Goal: Transaction & Acquisition: Purchase product/service

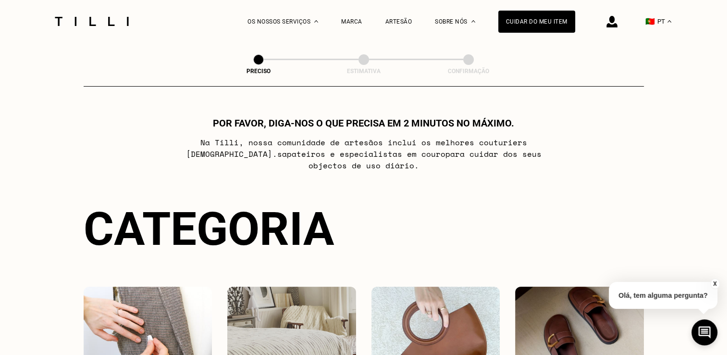
scroll to position [144, 0]
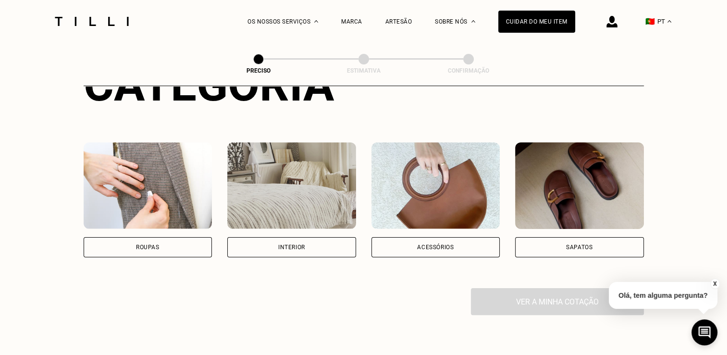
click at [409, 243] on div "Acessórios" at bounding box center [435, 247] width 129 height 20
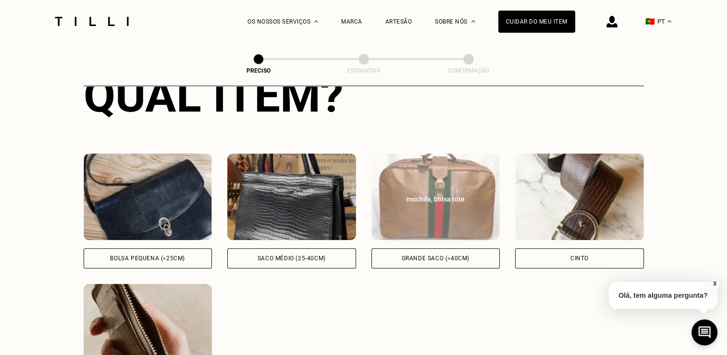
scroll to position [421, 0]
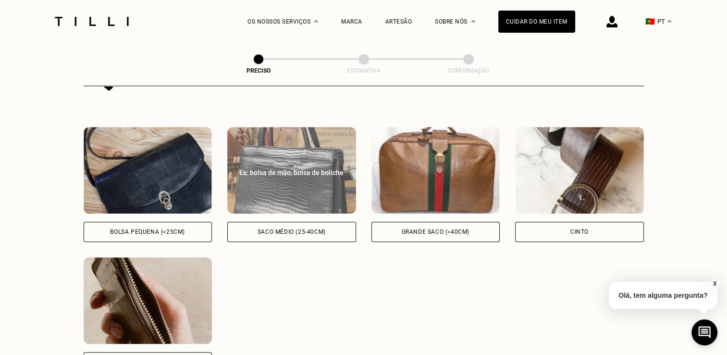
click at [276, 229] on div "Saco médio (25-40cm)" at bounding box center [292, 232] width 68 height 6
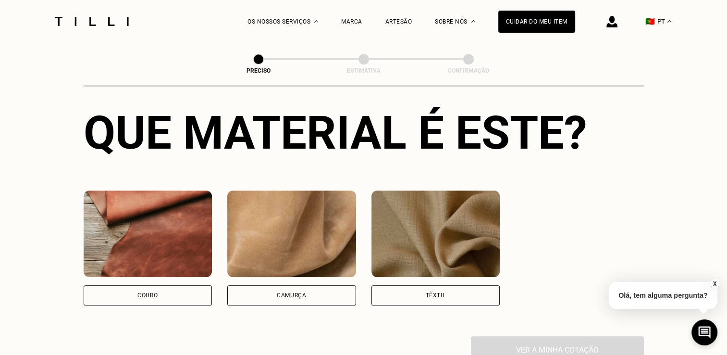
scroll to position [765, 0]
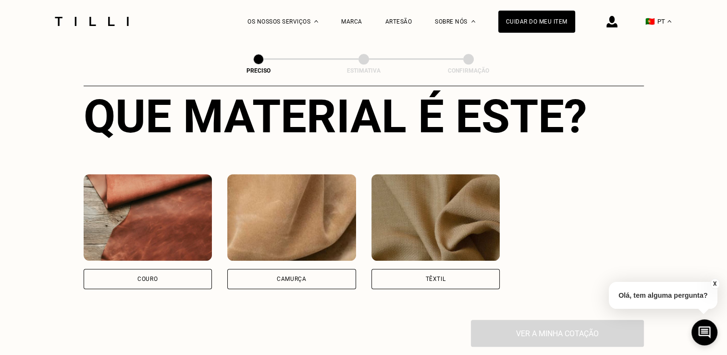
click at [124, 280] on div "Couro" at bounding box center [148, 279] width 129 height 20
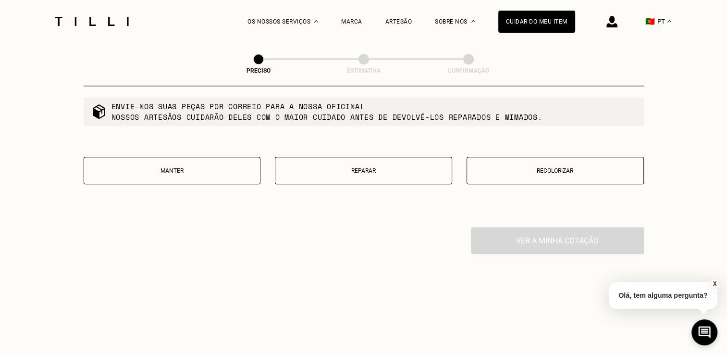
scroll to position [1171, 0]
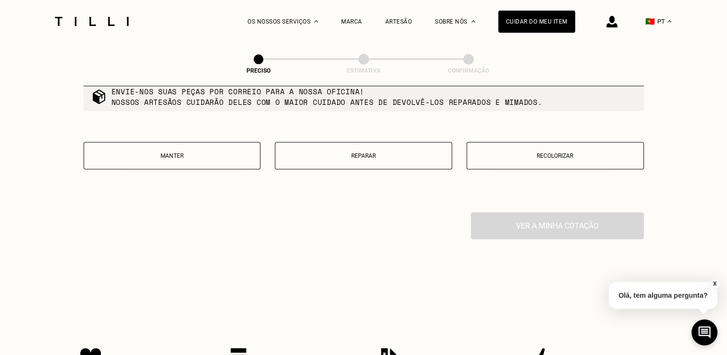
click at [331, 159] on p "Reparar" at bounding box center [363, 155] width 167 height 7
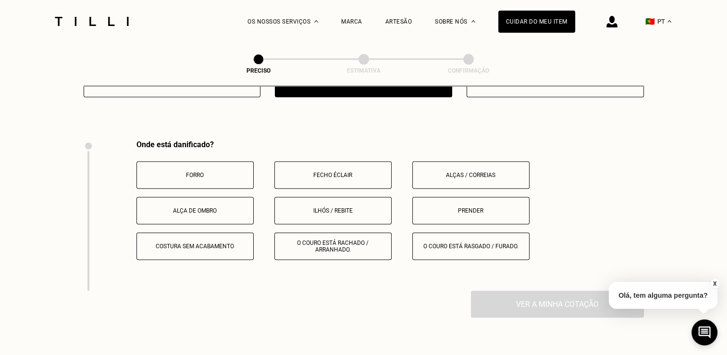
scroll to position [1281, 0]
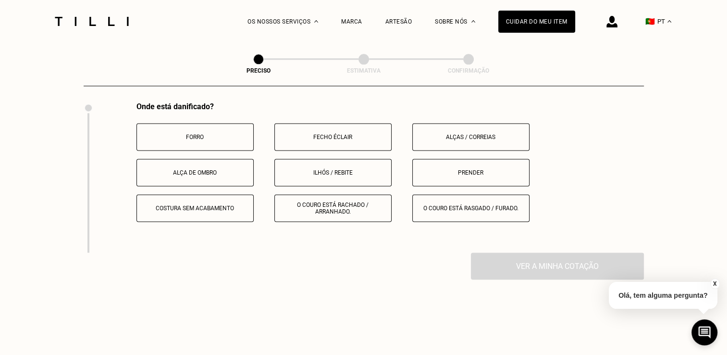
click at [325, 210] on p "O couro está rachado / arranhado." at bounding box center [333, 207] width 107 height 13
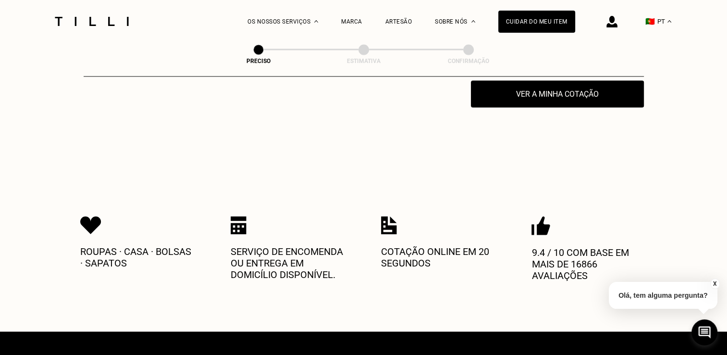
scroll to position [1528, 0]
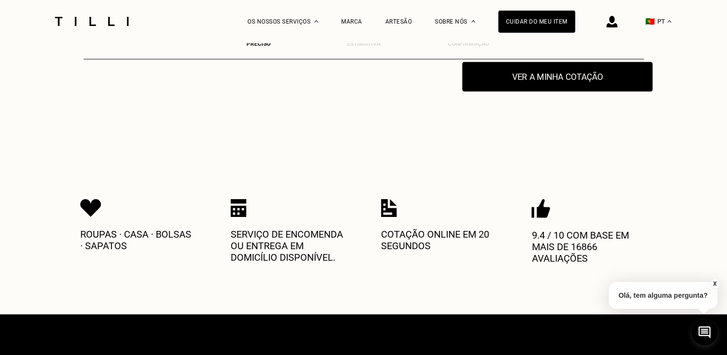
click at [533, 81] on button "Ver a minha cotação" at bounding box center [557, 77] width 190 height 30
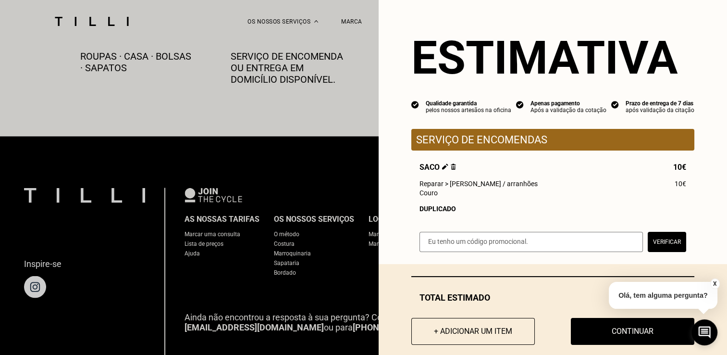
scroll to position [1720, 0]
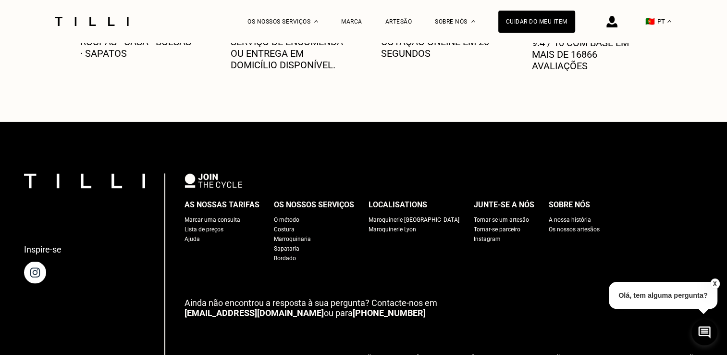
click at [295, 224] on div "O método" at bounding box center [286, 219] width 25 height 10
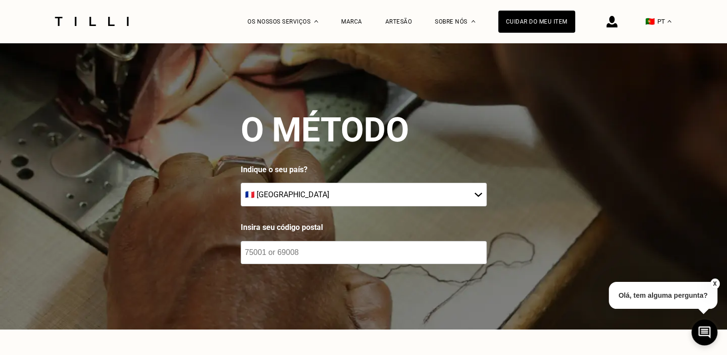
click at [484, 191] on select "🇩🇪 [GEOGRAPHIC_DATA] 🇦🇹 [GEOGRAPHIC_DATA] 🇧🇪 [GEOGRAPHIC_DATA] 🇧🇬 [GEOGRAPHIC_D…" at bounding box center [364, 195] width 246 height 24
select select "LU"
click at [244, 183] on select "🇩🇪 [GEOGRAPHIC_DATA] 🇦🇹 [GEOGRAPHIC_DATA] 🇧🇪 [GEOGRAPHIC_DATA] 🇧🇬 [GEOGRAPHIC_D…" at bounding box center [364, 195] width 246 height 24
click at [312, 257] on input "number" at bounding box center [364, 252] width 246 height 23
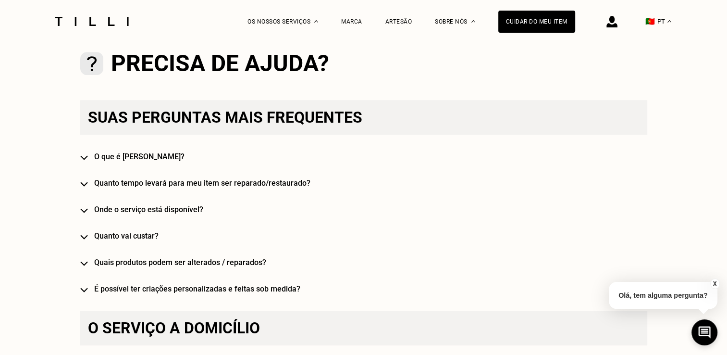
scroll to position [723, 0]
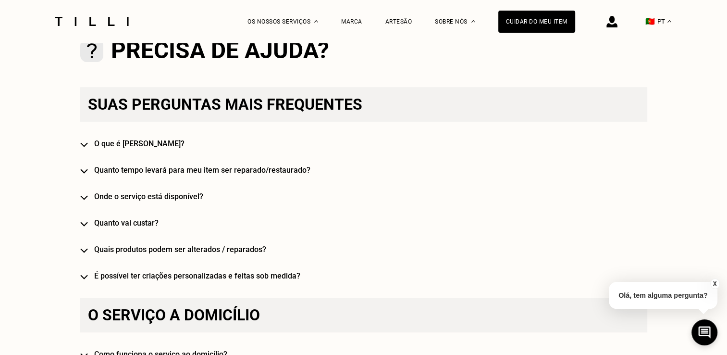
type input "2542"
click at [107, 146] on h4 "O que é [PERSON_NAME]?" at bounding box center [377, 143] width 567 height 9
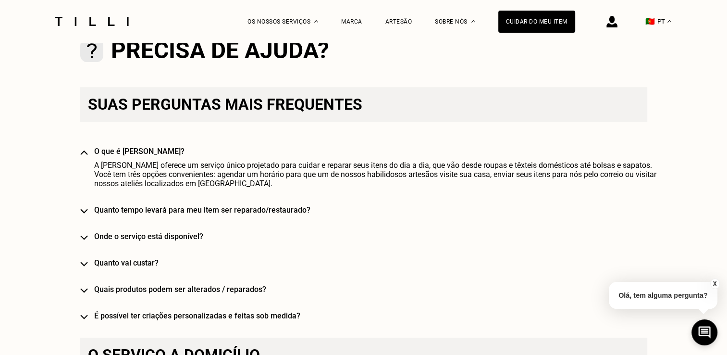
click at [91, 238] on div "Suas perguntas mais frequentes O que é [PERSON_NAME]? A [PERSON_NAME] oferece u…" at bounding box center [363, 203] width 567 height 233
click at [105, 240] on h4 "Onde o serviço está disponível?" at bounding box center [377, 236] width 567 height 9
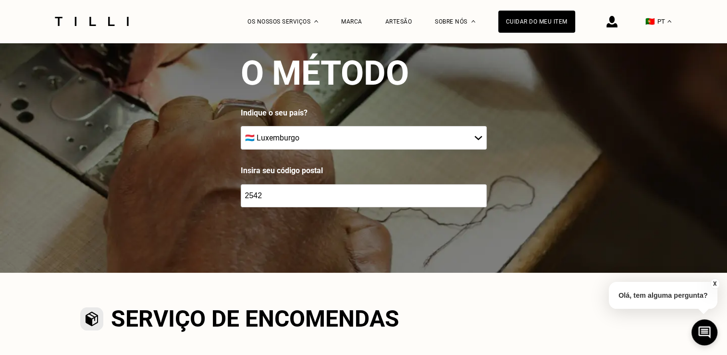
scroll to position [0, 0]
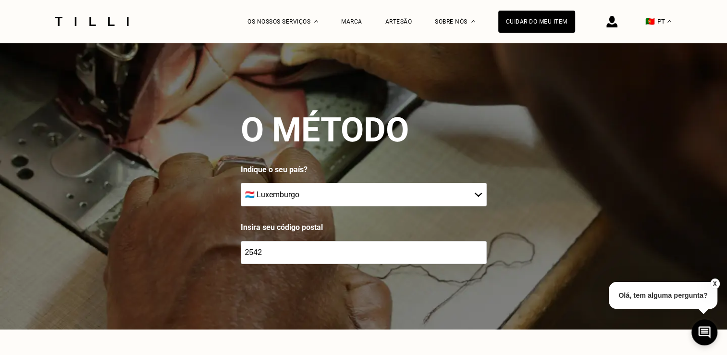
scroll to position [640, 0]
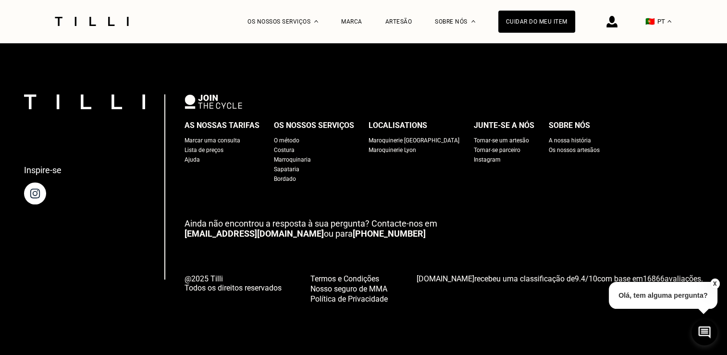
click at [299, 137] on div "O método" at bounding box center [286, 141] width 25 height 10
select select "LU"
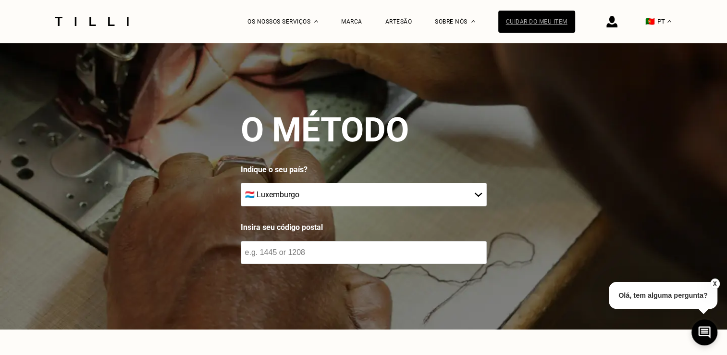
click at [539, 18] on div "Cuidar do meu item" at bounding box center [536, 22] width 77 height 22
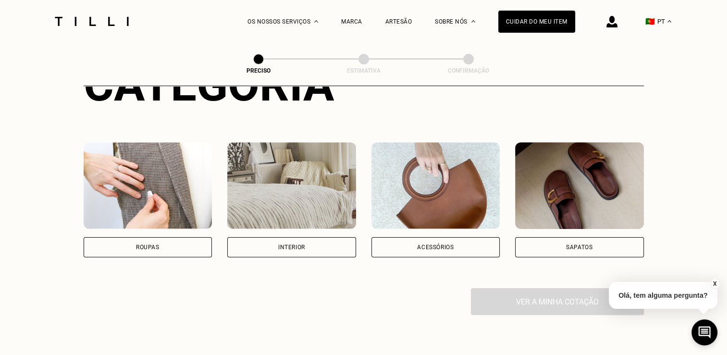
scroll to position [192, 0]
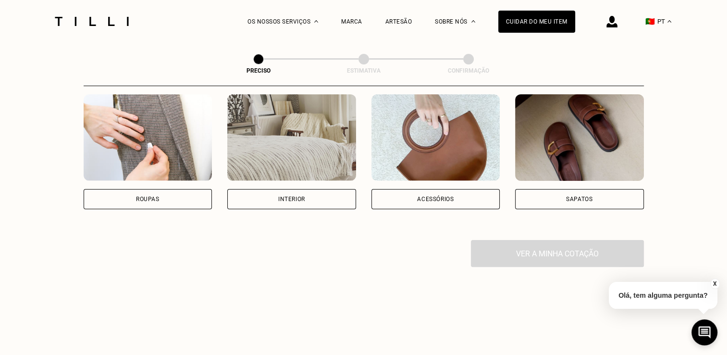
click at [412, 197] on div "Acessórios" at bounding box center [435, 199] width 129 height 20
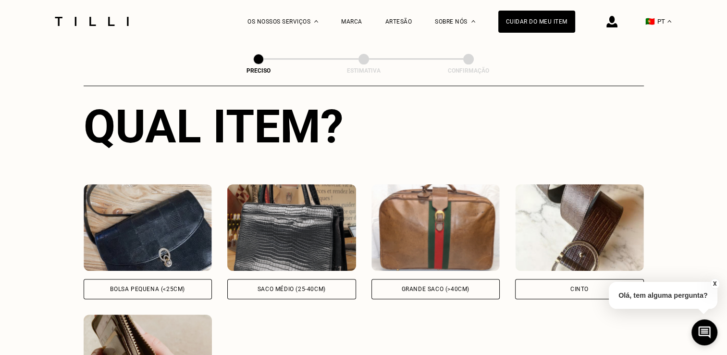
scroll to position [411, 0]
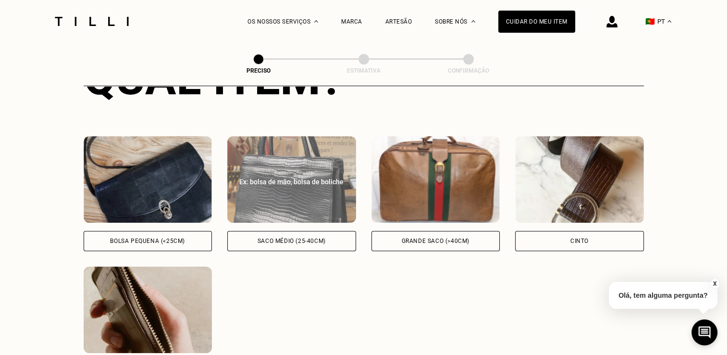
click at [299, 238] on div "Saco médio (25-40cm)" at bounding box center [292, 241] width 68 height 6
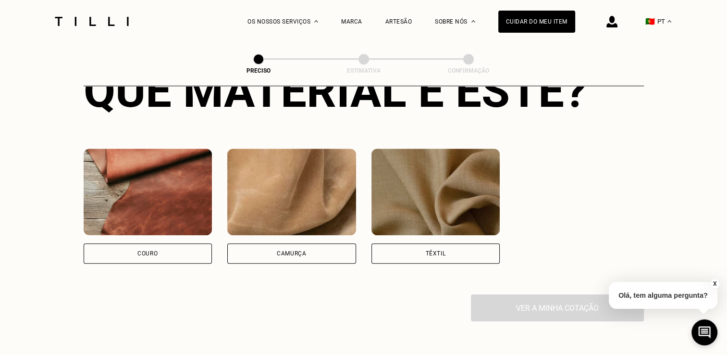
scroll to position [813, 0]
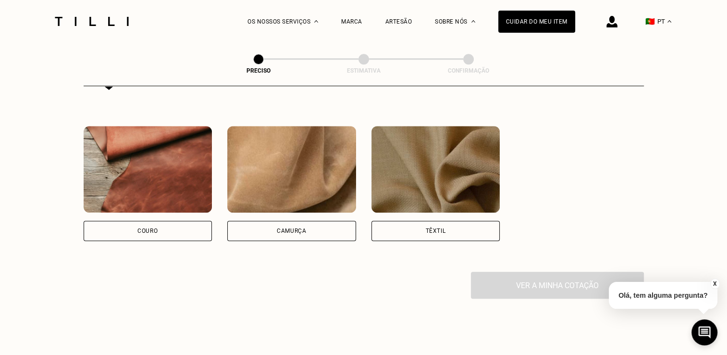
click at [184, 232] on div "Couro" at bounding box center [148, 231] width 129 height 20
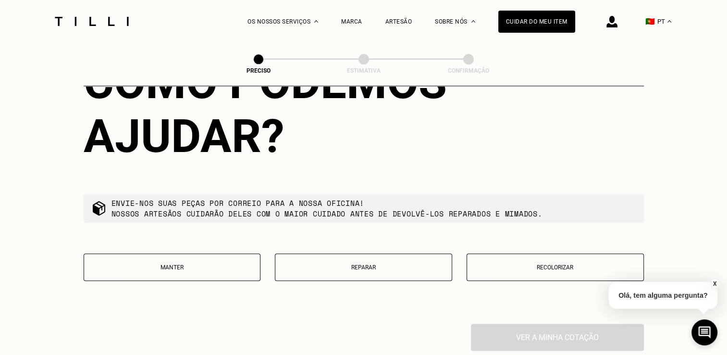
scroll to position [1075, 0]
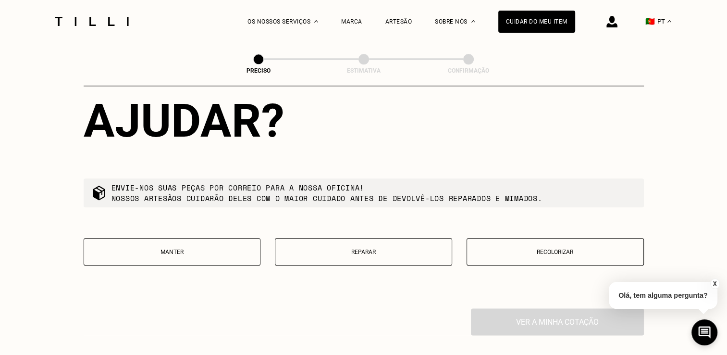
click at [324, 254] on p "Reparar" at bounding box center [363, 251] width 167 height 7
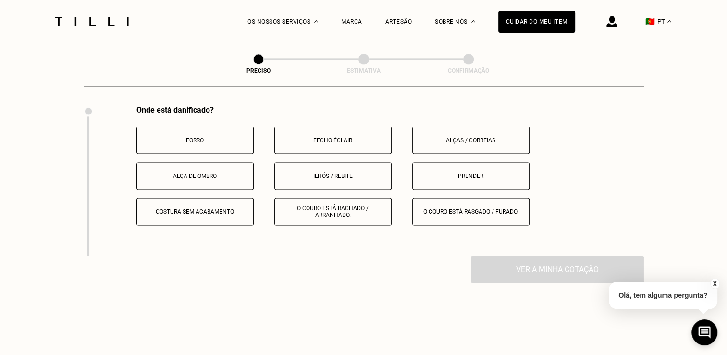
scroll to position [1281, 0]
